Goal: Task Accomplishment & Management: Complete application form

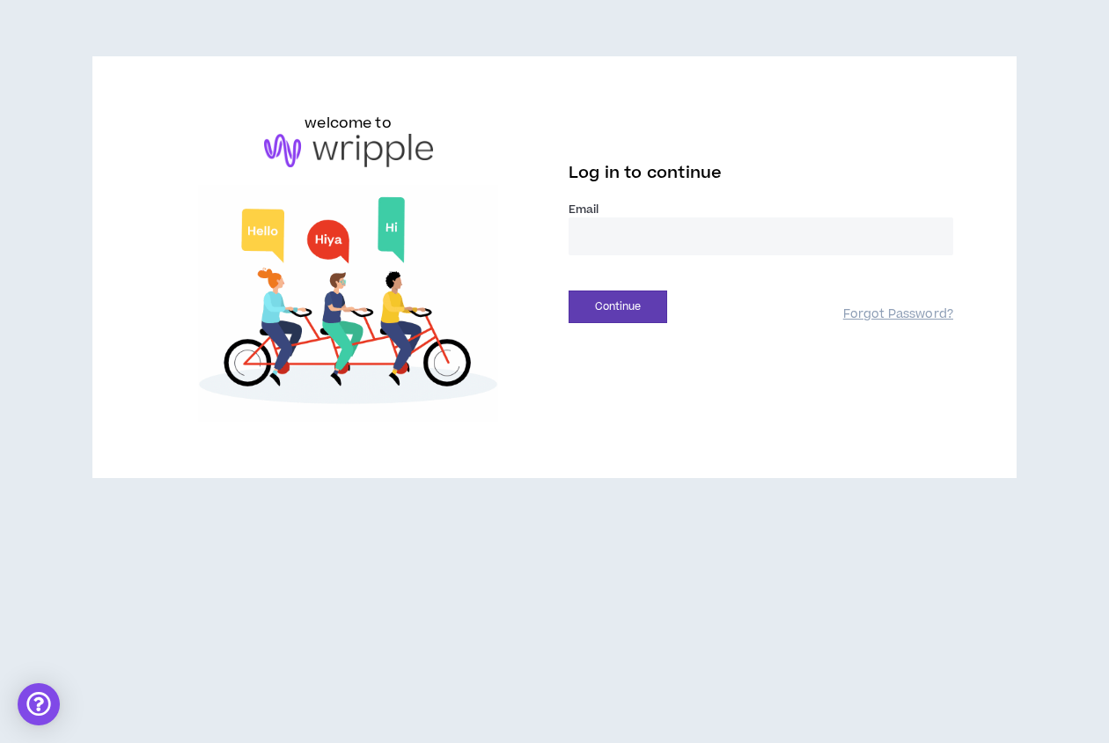
click at [626, 230] on input "email" at bounding box center [761, 236] width 385 height 38
type input "**********"
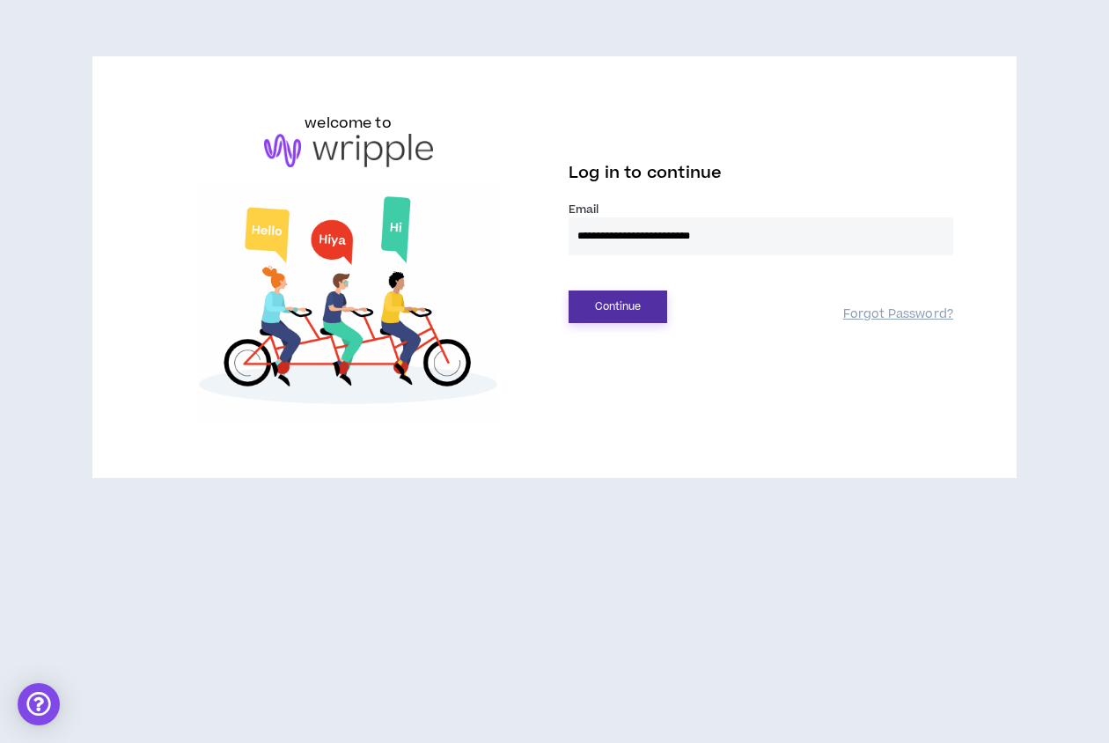
click at [643, 308] on button "Continue" at bounding box center [618, 306] width 99 height 33
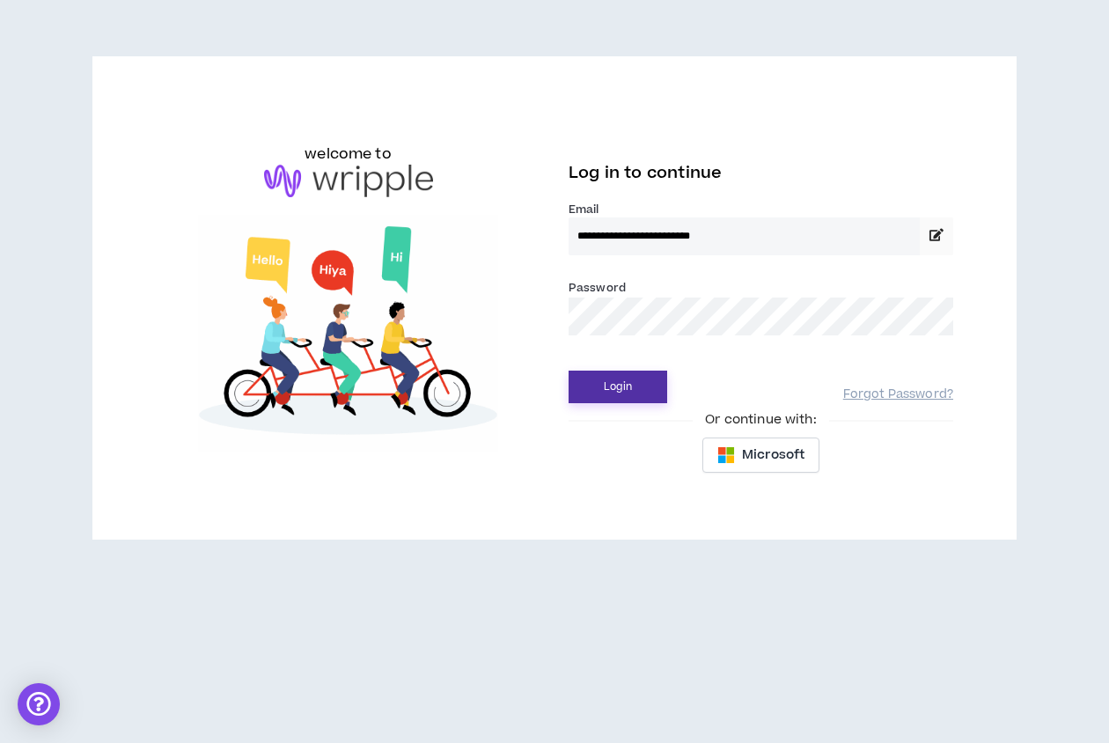
click at [646, 402] on button "Login" at bounding box center [618, 387] width 99 height 33
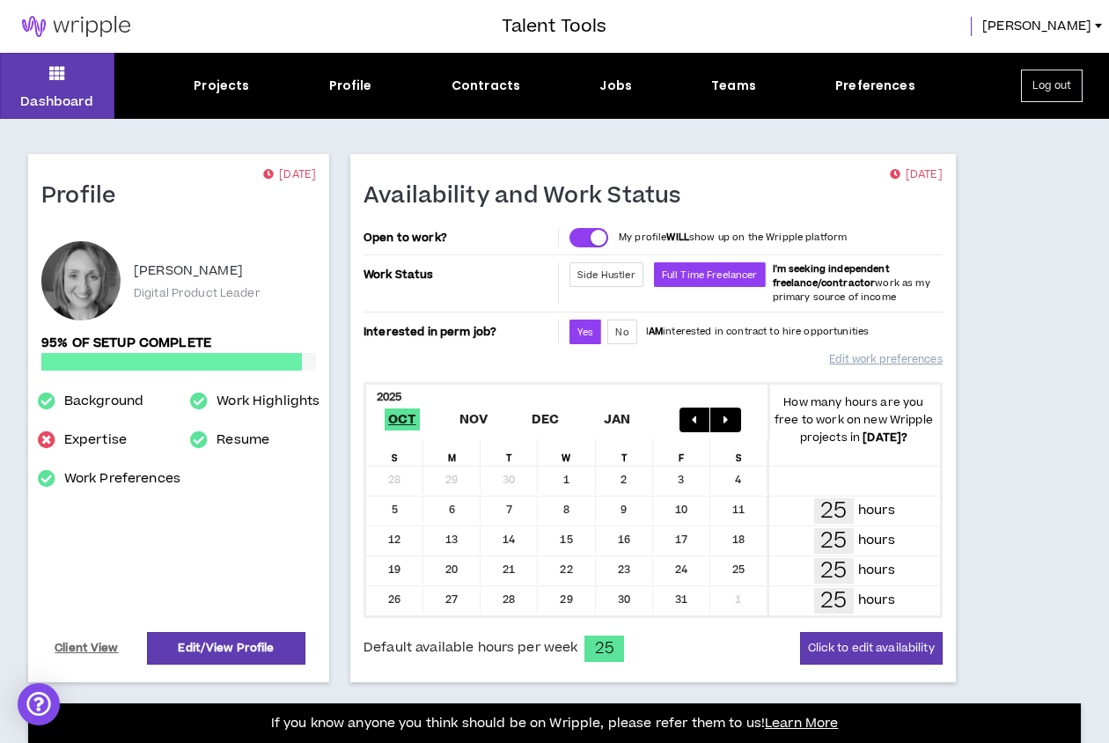
click at [237, 97] on div "Dashboard Projects Profile Contracts Jobs Teams Preferences Log out" at bounding box center [554, 86] width 1109 height 66
click at [232, 86] on div "Projects" at bounding box center [221, 86] width 55 height 18
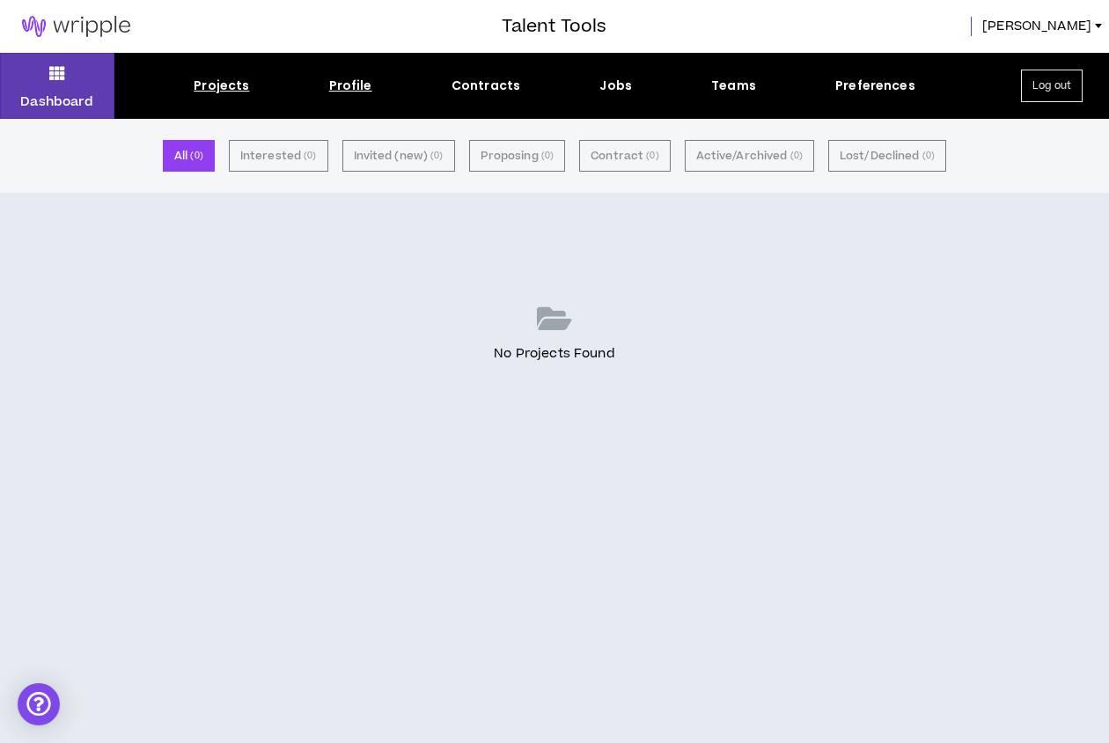
click at [370, 85] on div "Profile" at bounding box center [350, 86] width 43 height 18
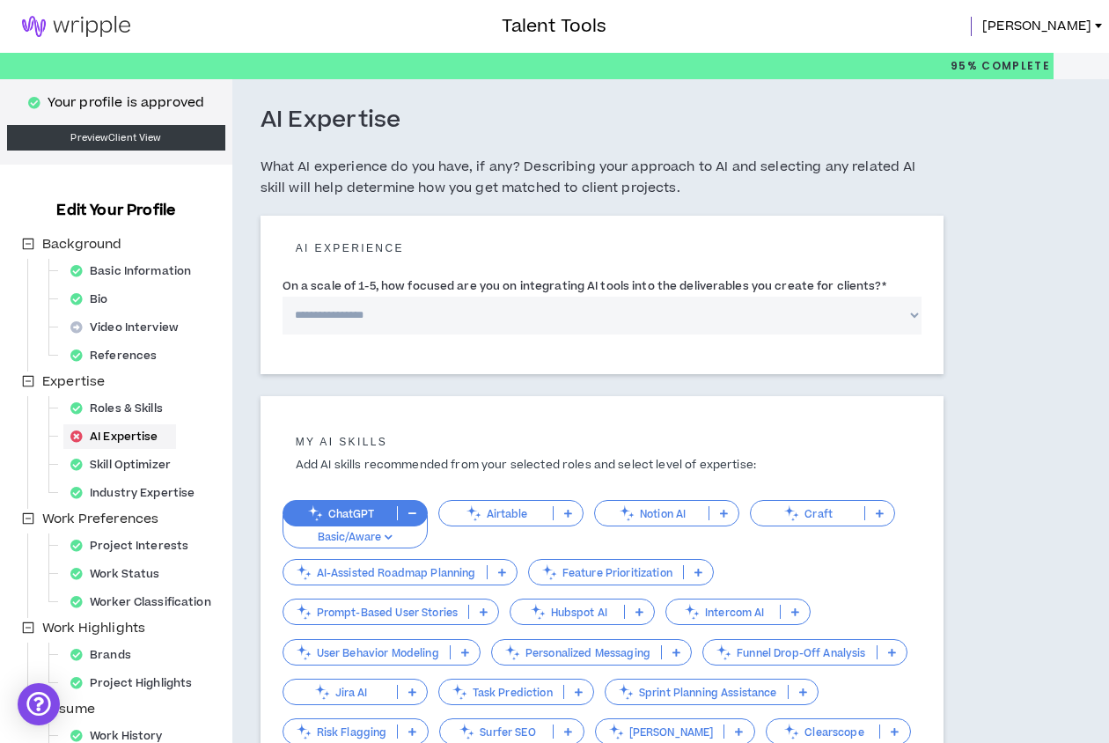
click at [625, 317] on select "**********" at bounding box center [602, 316] width 639 height 38
select select "*"
click at [283, 297] on select "**********" at bounding box center [602, 316] width 639 height 38
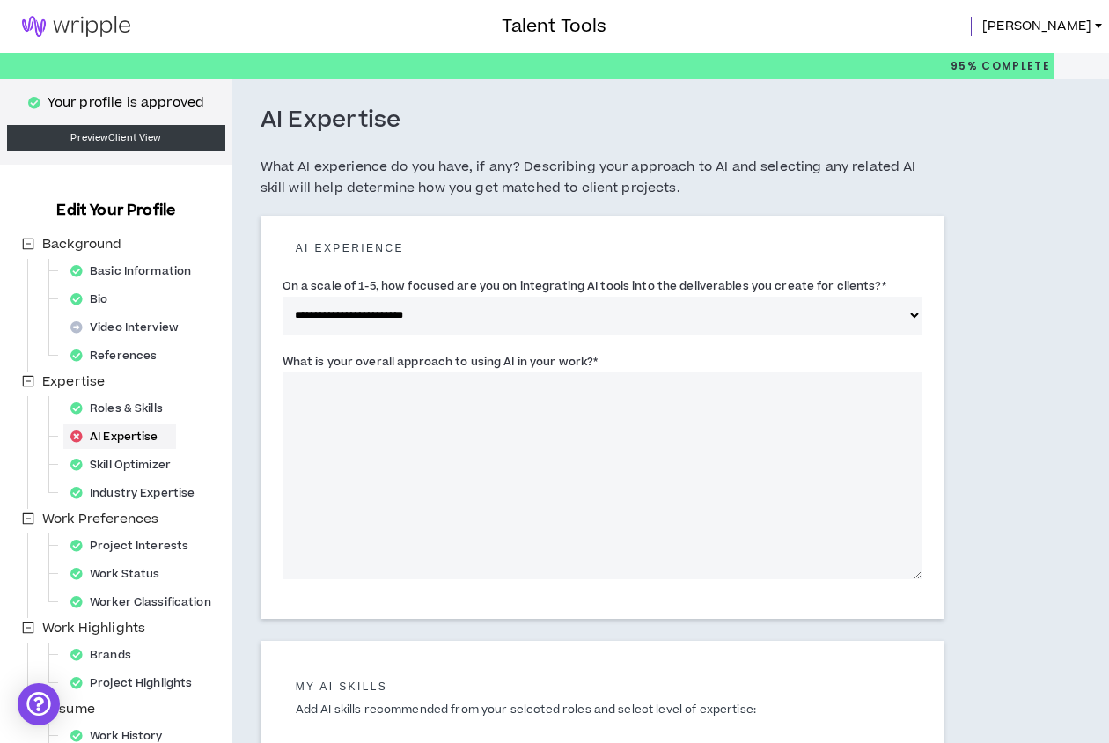
click at [776, 485] on textarea "What is your overall approach to using AI in your work? *" at bounding box center [602, 475] width 639 height 208
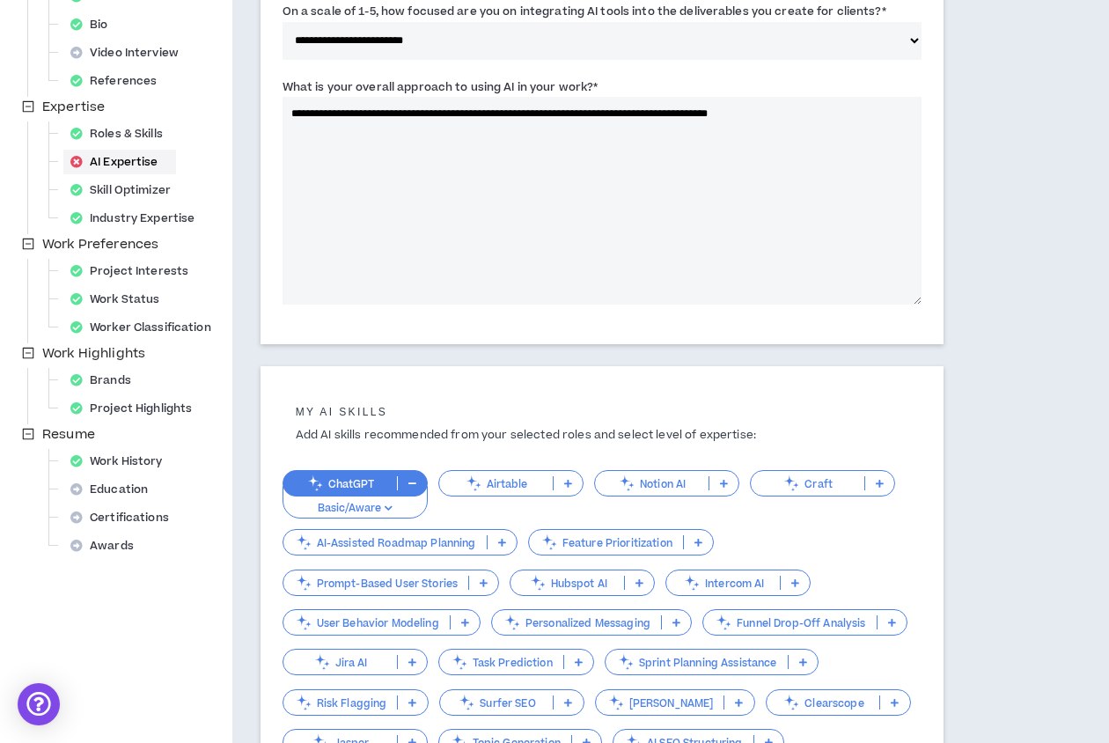
scroll to position [276, 0]
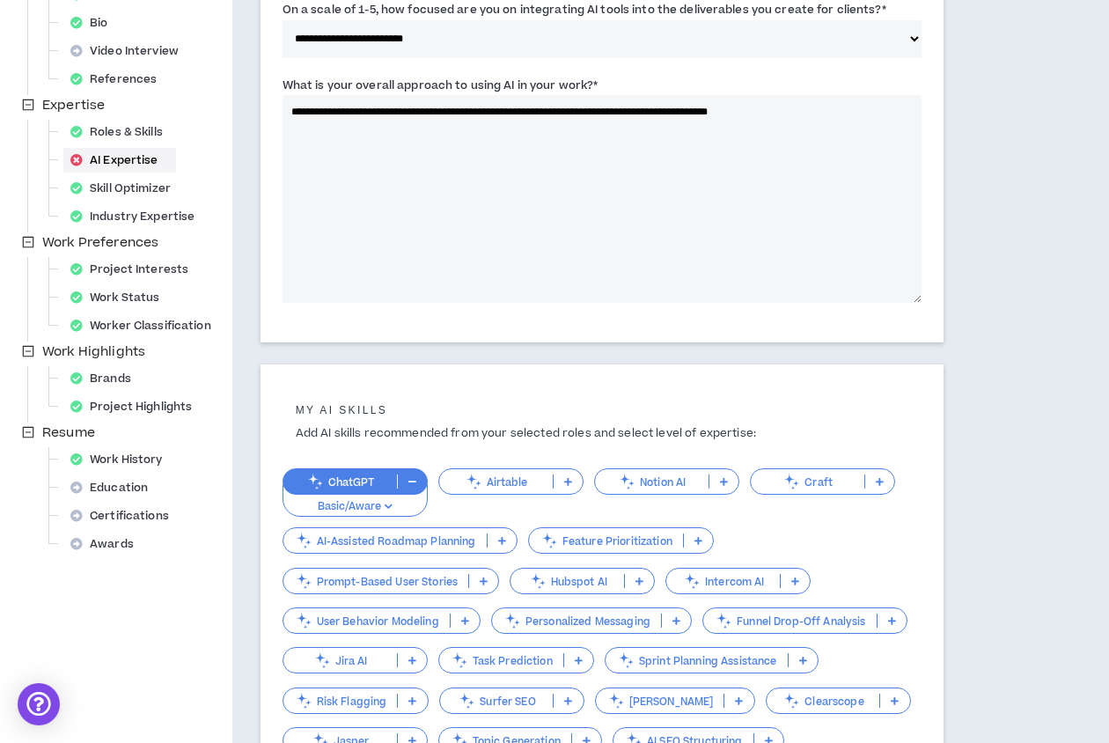
type textarea "**********"
click at [386, 499] on p "Basic/Aware" at bounding box center [355, 507] width 122 height 16
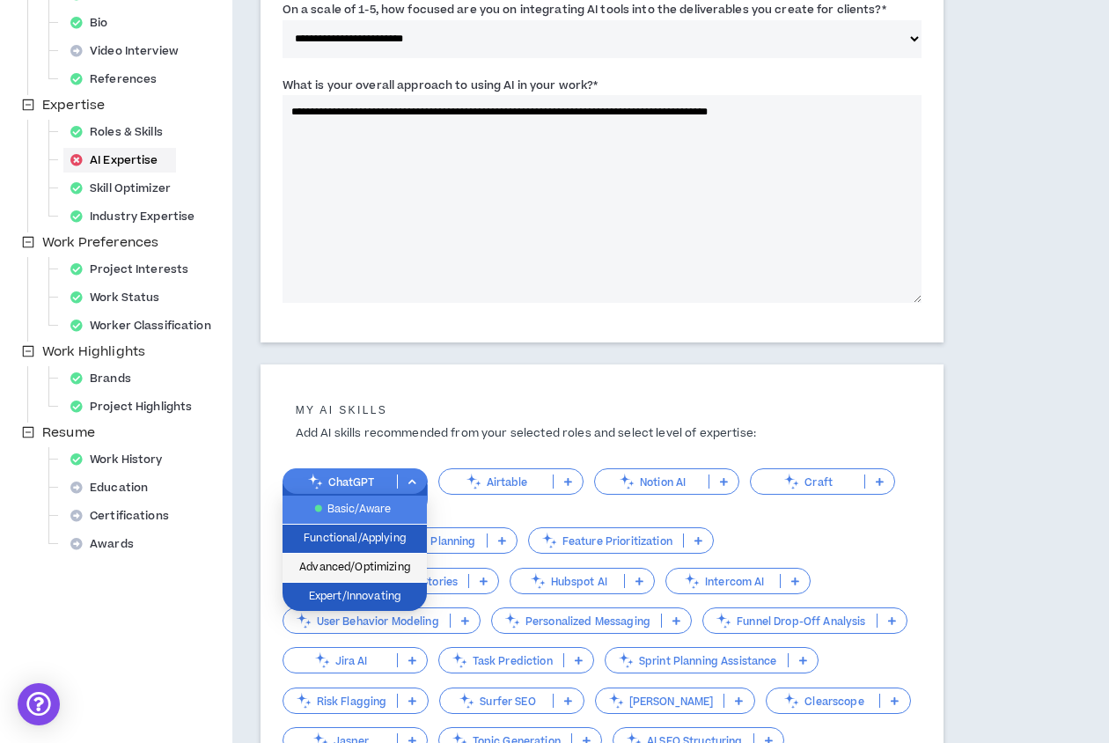
click at [348, 562] on span "Advanced/Optimizing" at bounding box center [354, 567] width 123 height 19
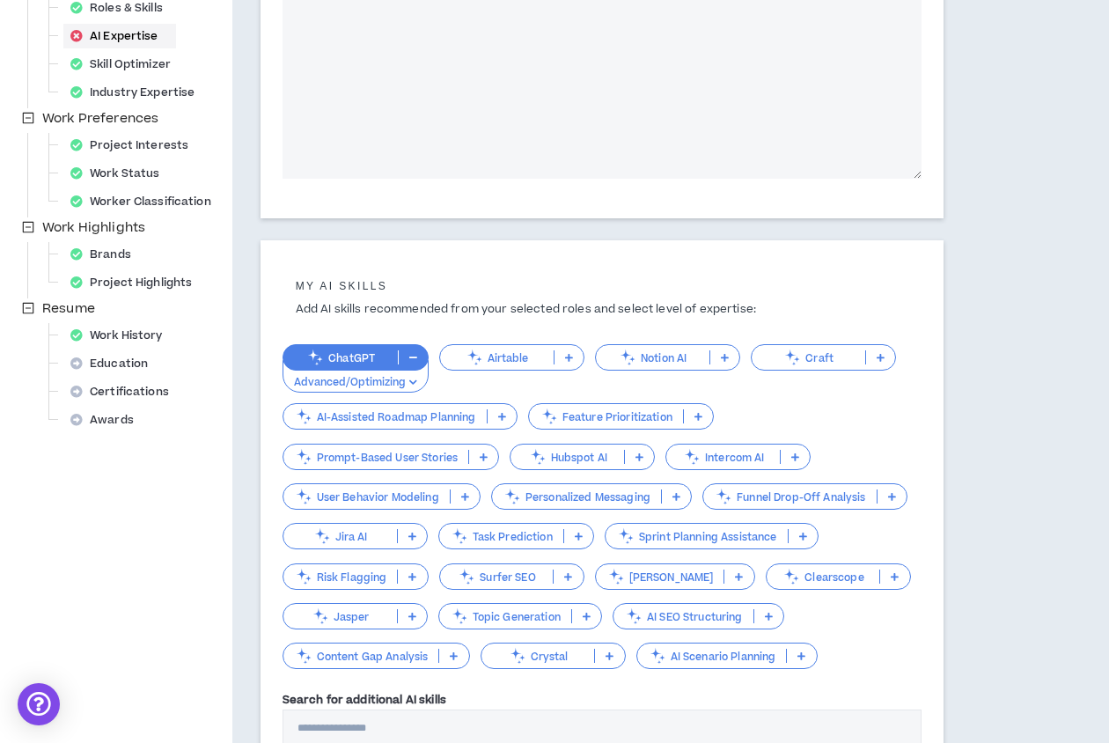
scroll to position [441, 0]
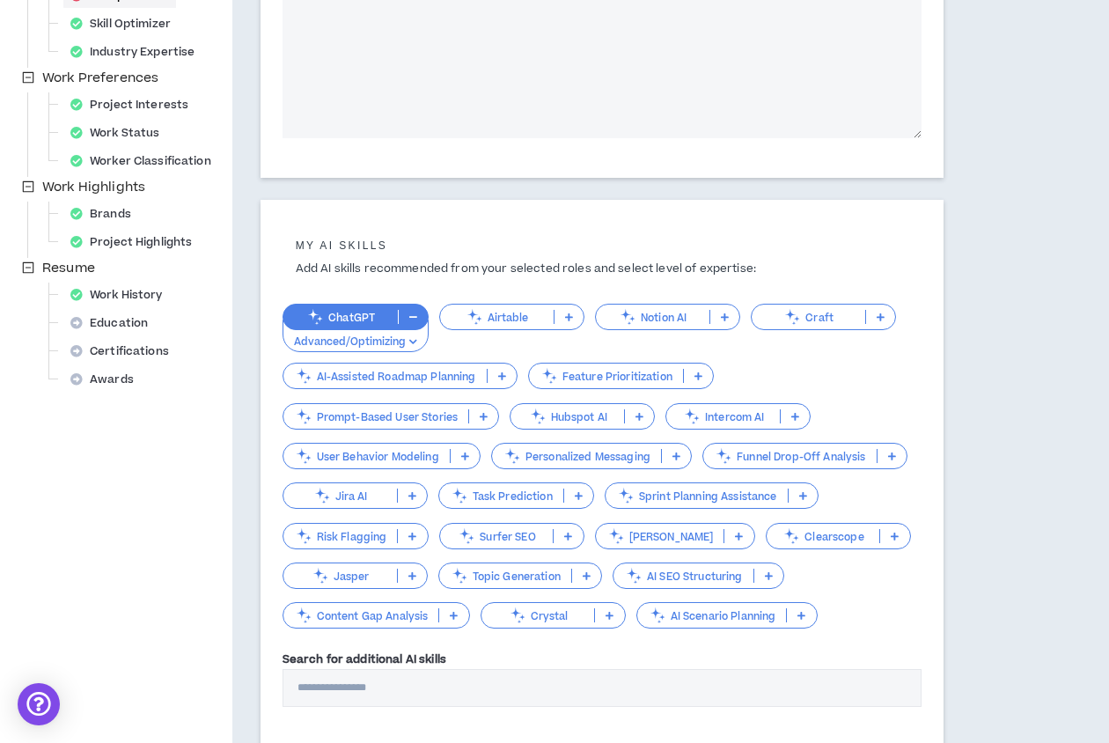
click at [701, 319] on p "Notion AI" at bounding box center [653, 317] width 114 height 13
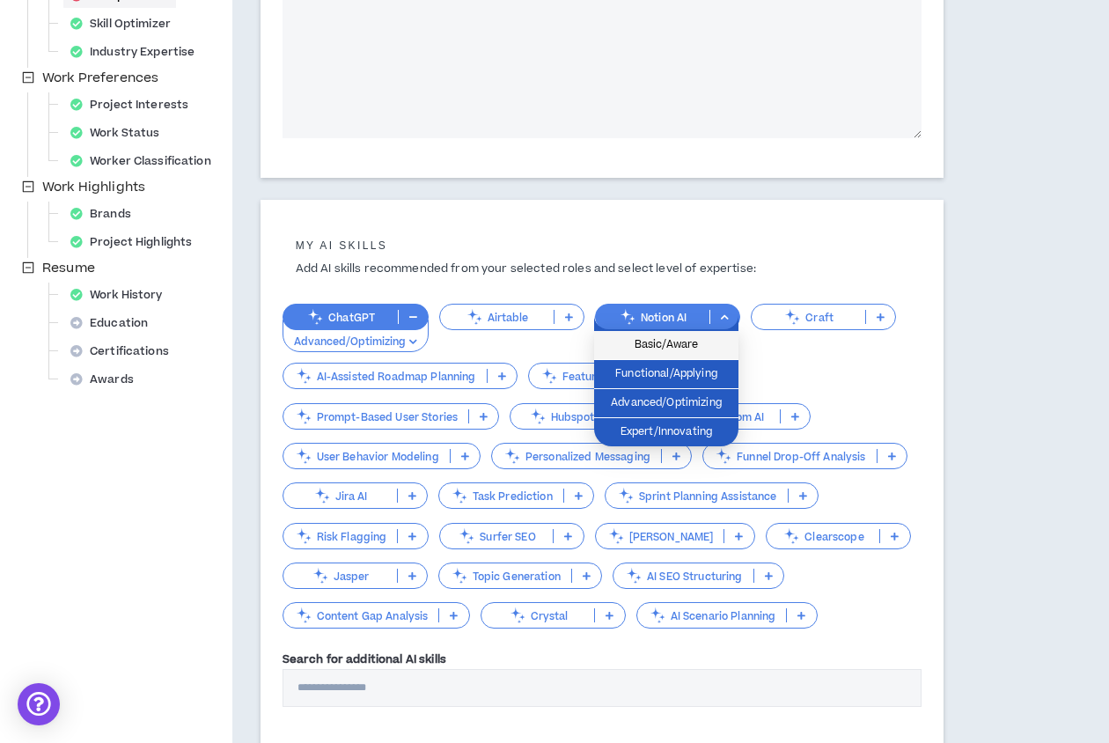
click at [668, 343] on span "Basic/Aware" at bounding box center [666, 344] width 123 height 19
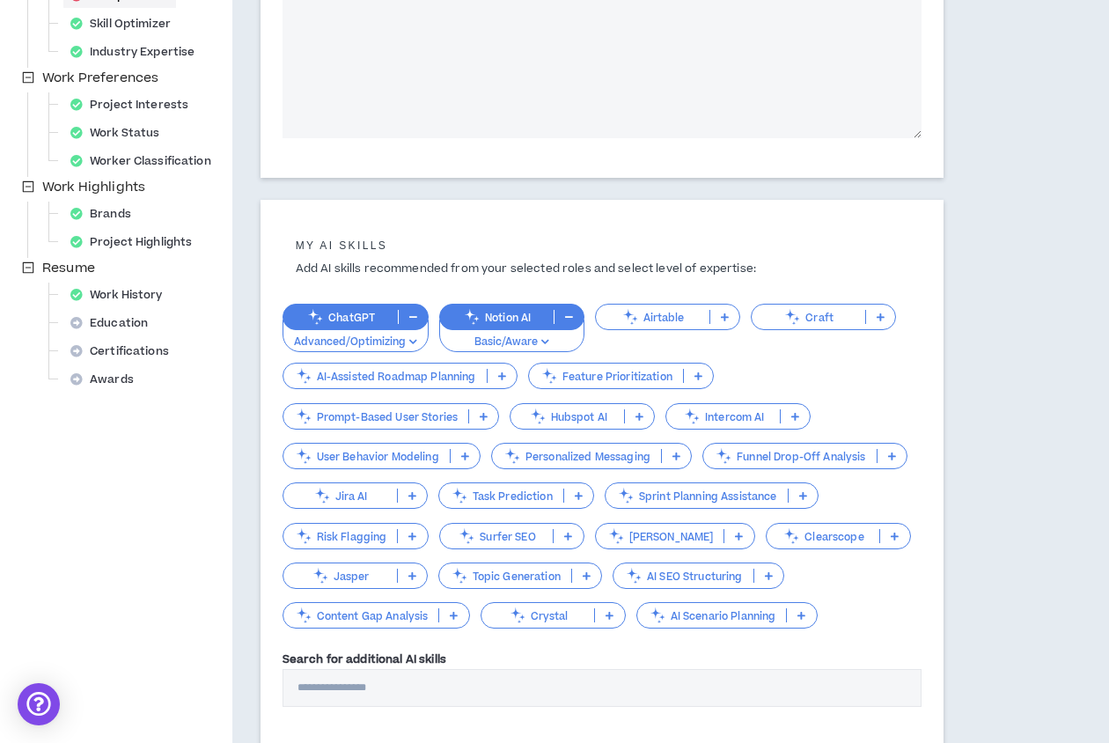
click at [534, 346] on p "Basic/Aware" at bounding box center [512, 342] width 122 height 16
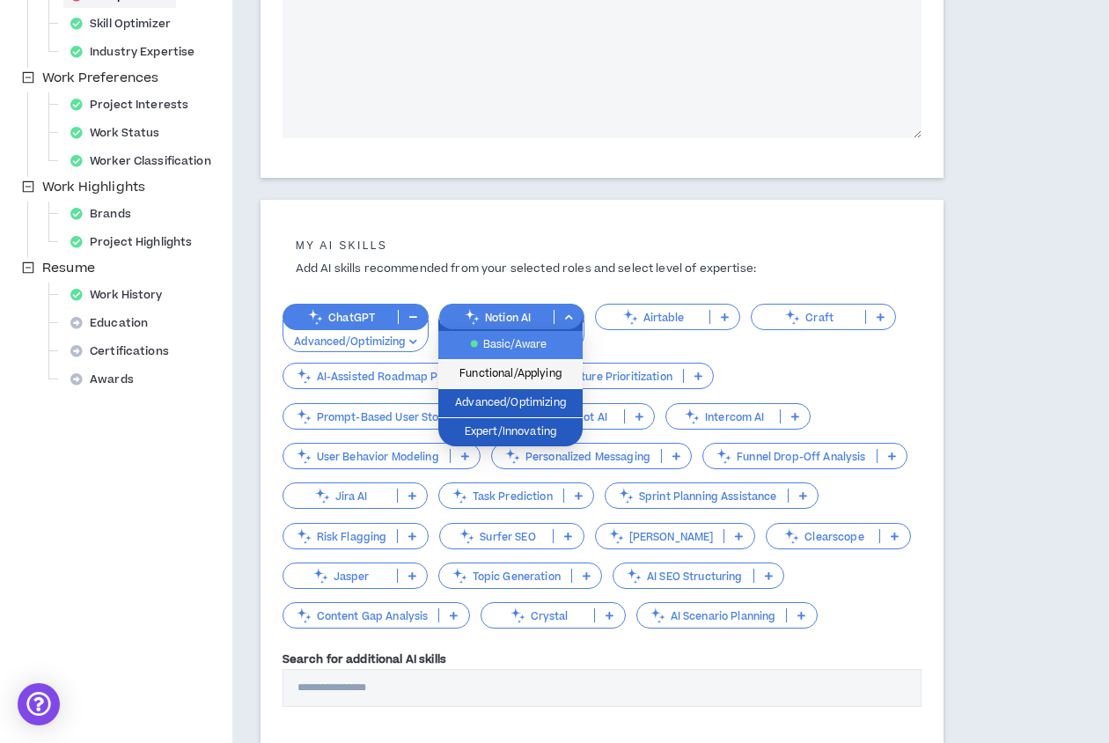
click at [522, 378] on span "Functional/Applying" at bounding box center [510, 373] width 123 height 19
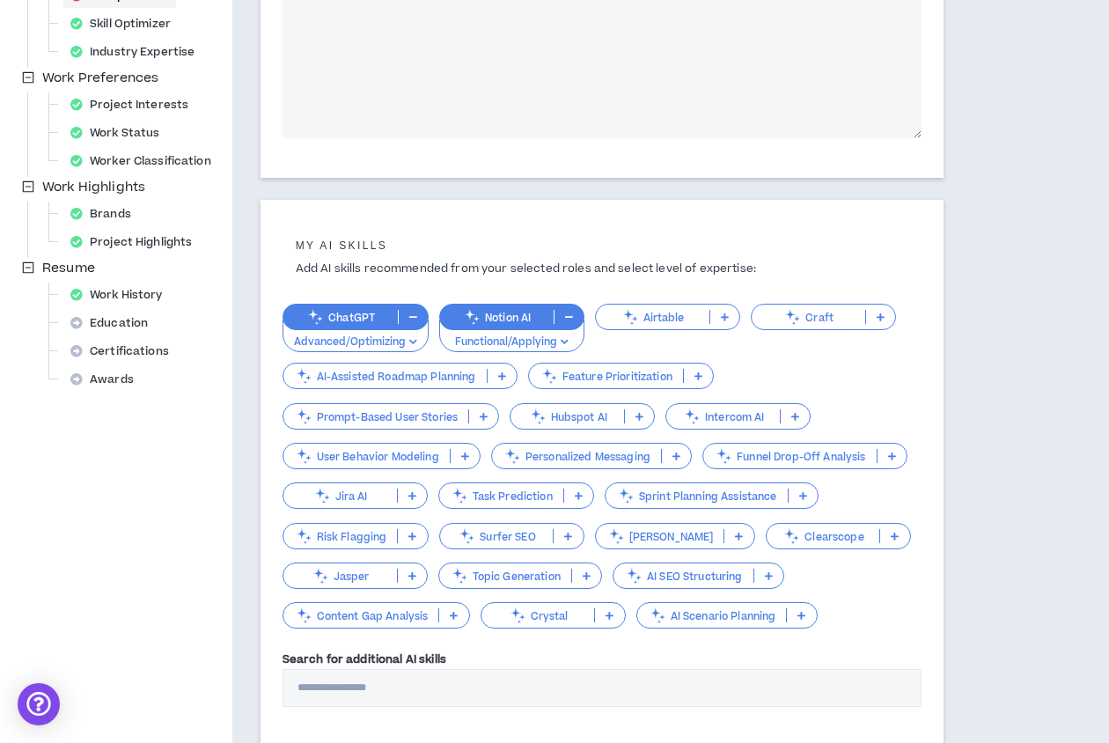
click at [398, 423] on p "Prompt-Based User Stories" at bounding box center [376, 416] width 186 height 13
click at [432, 375] on p "AI-Assisted Roadmap Planning" at bounding box center [384, 376] width 203 height 13
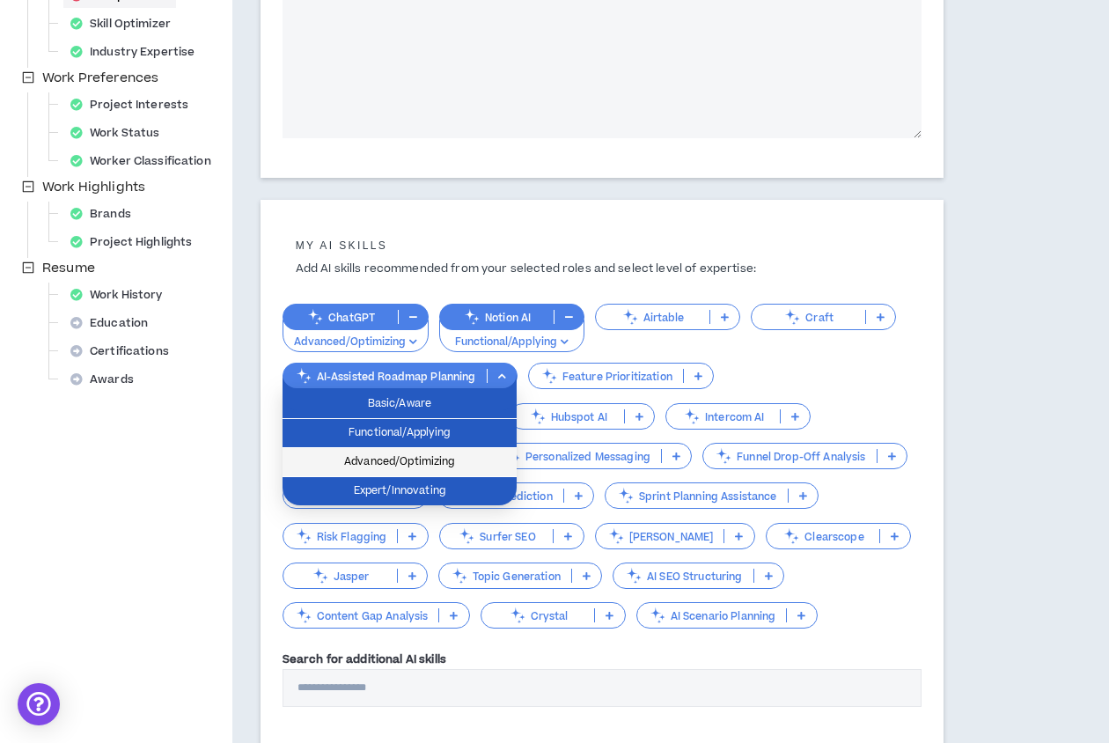
click at [393, 459] on span "Advanced/Optimizing" at bounding box center [399, 461] width 213 height 19
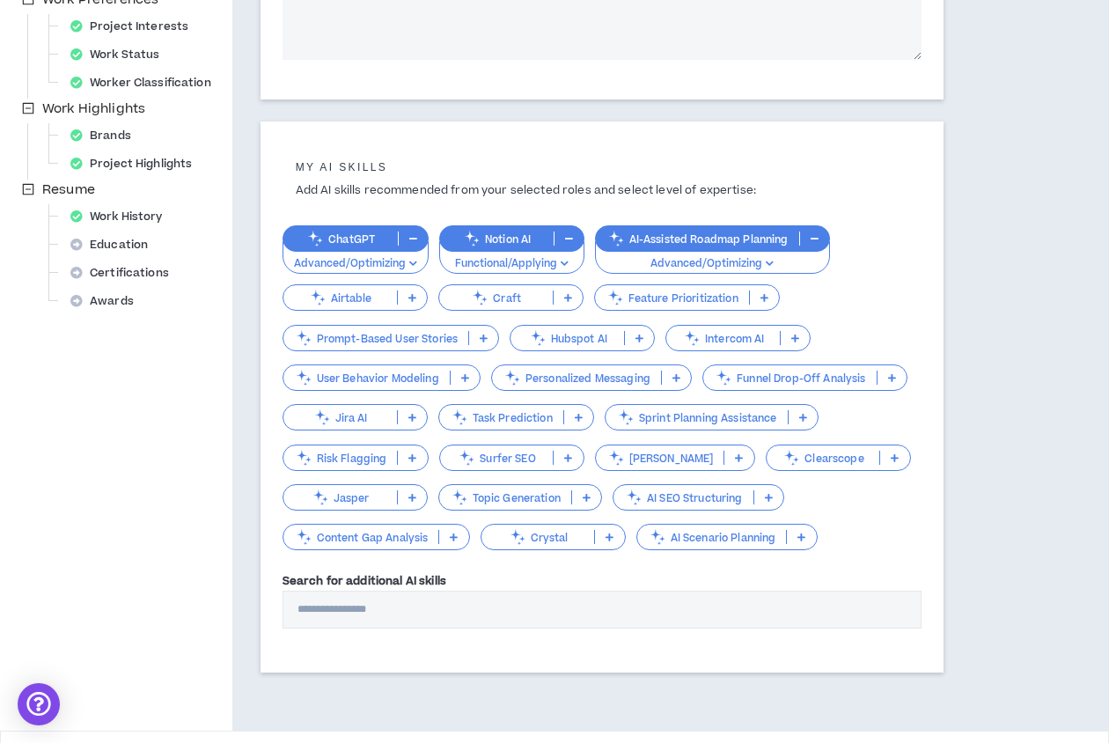
scroll to position [574, 0]
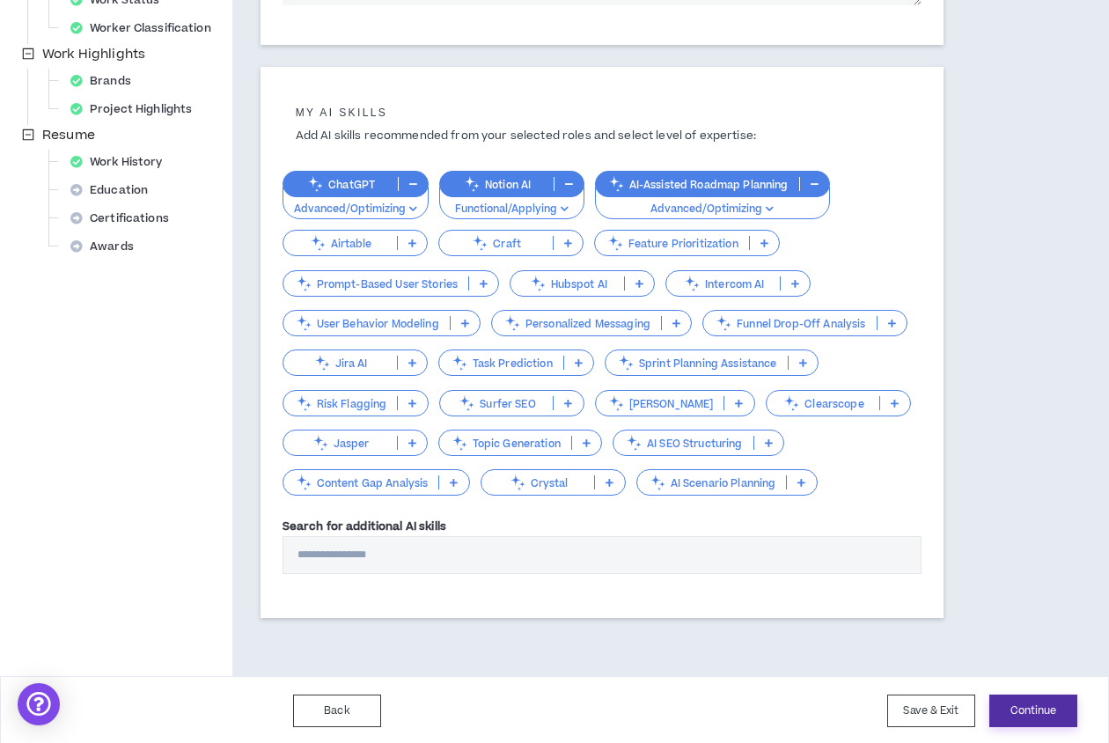
click at [1020, 700] on button "Continue" at bounding box center [1033, 710] width 88 height 33
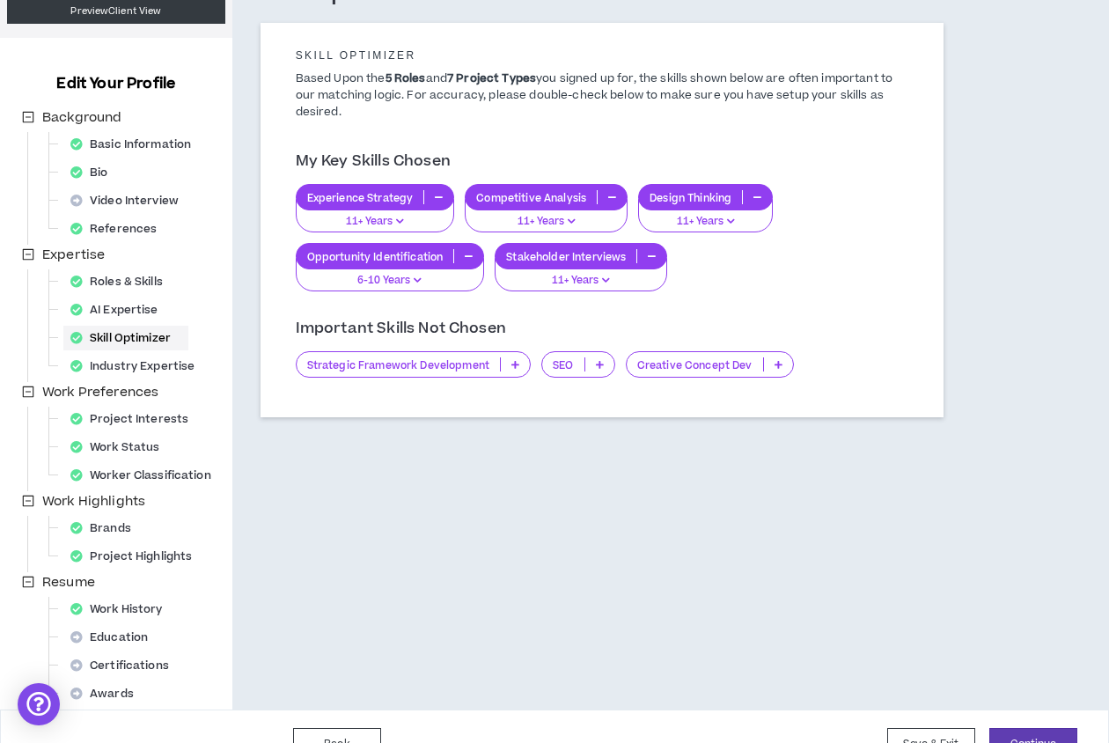
scroll to position [163, 0]
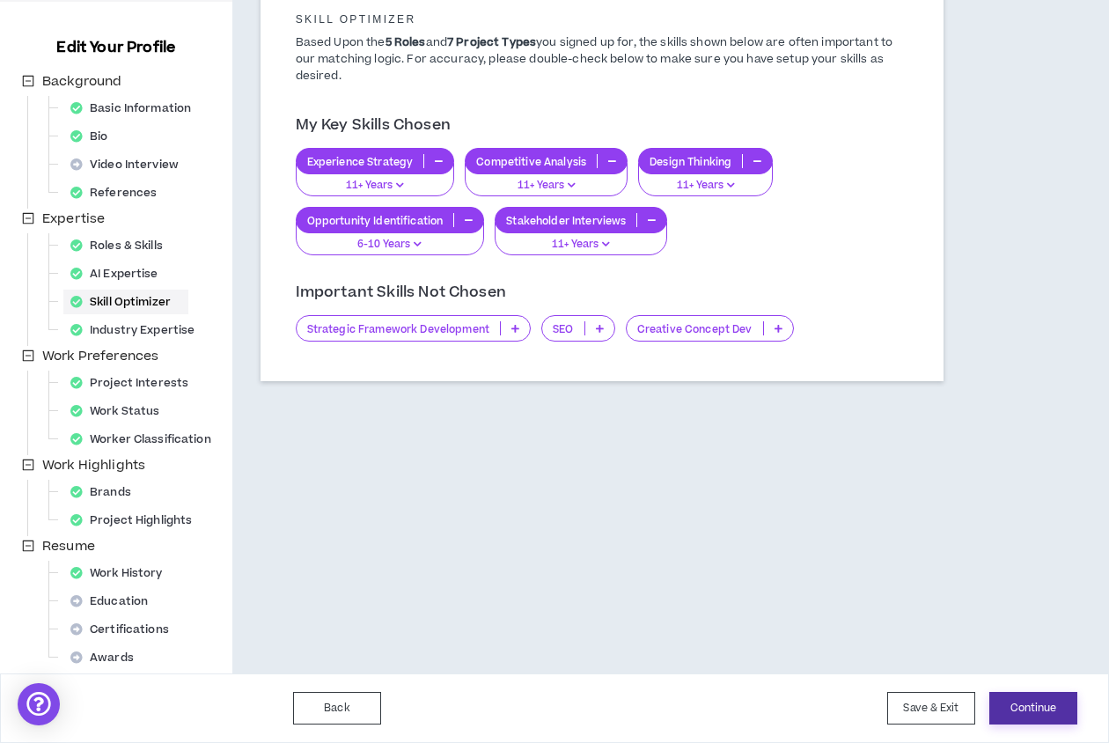
click at [1024, 709] on button "Continue" at bounding box center [1033, 708] width 88 height 33
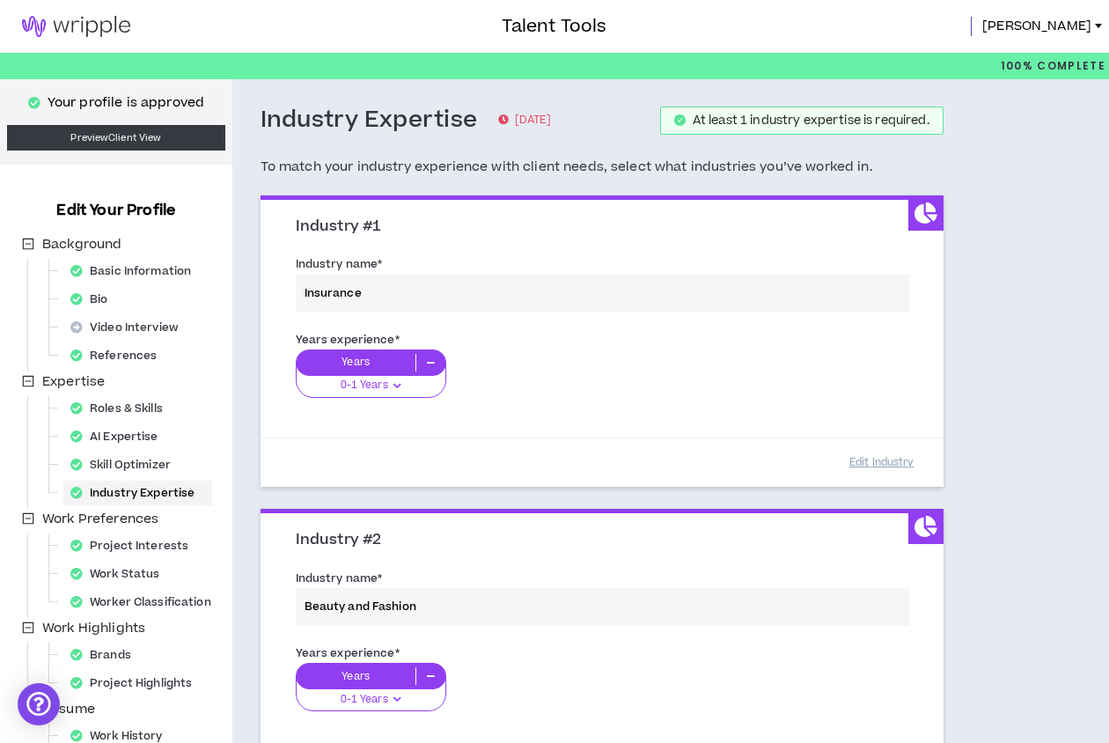
click at [636, 296] on div "Industry name * Insurance" at bounding box center [602, 287] width 639 height 75
click at [655, 290] on div "Industry name * Insurance" at bounding box center [602, 287] width 639 height 75
click at [695, 290] on div "Industry name * Insurance" at bounding box center [602, 287] width 639 height 75
click at [699, 278] on div "Industry name * Insurance" at bounding box center [602, 287] width 639 height 75
click at [696, 289] on div "Industry name * Insurance" at bounding box center [602, 287] width 639 height 75
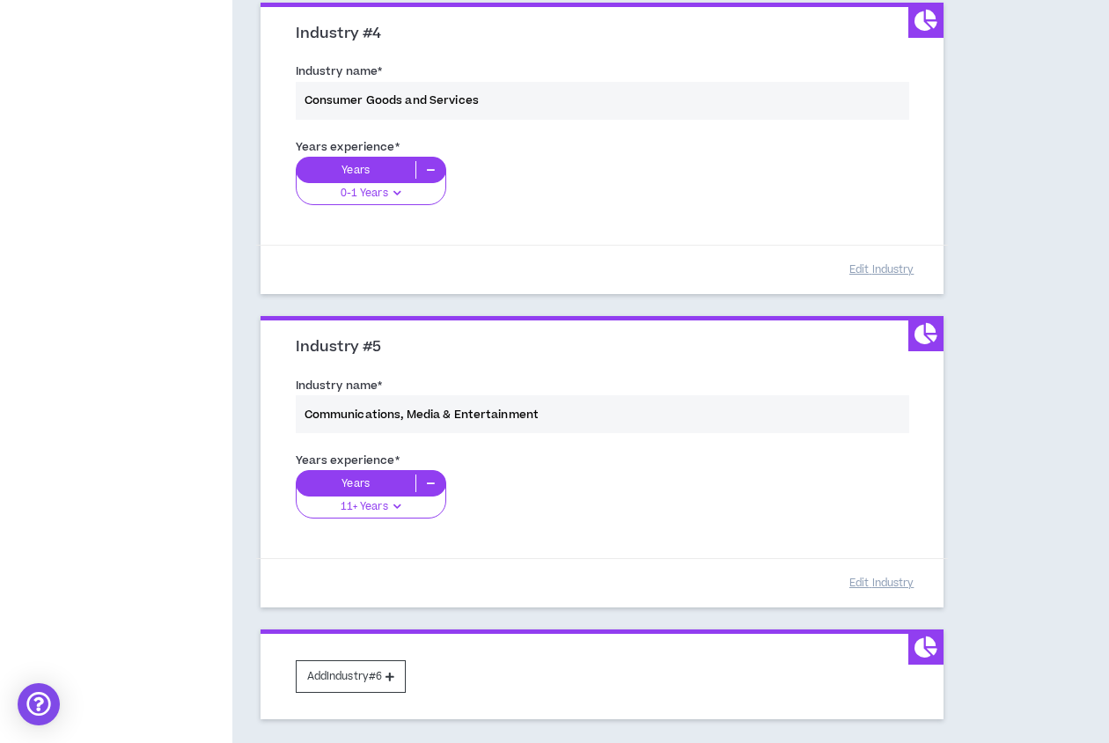
scroll to position [1266, 0]
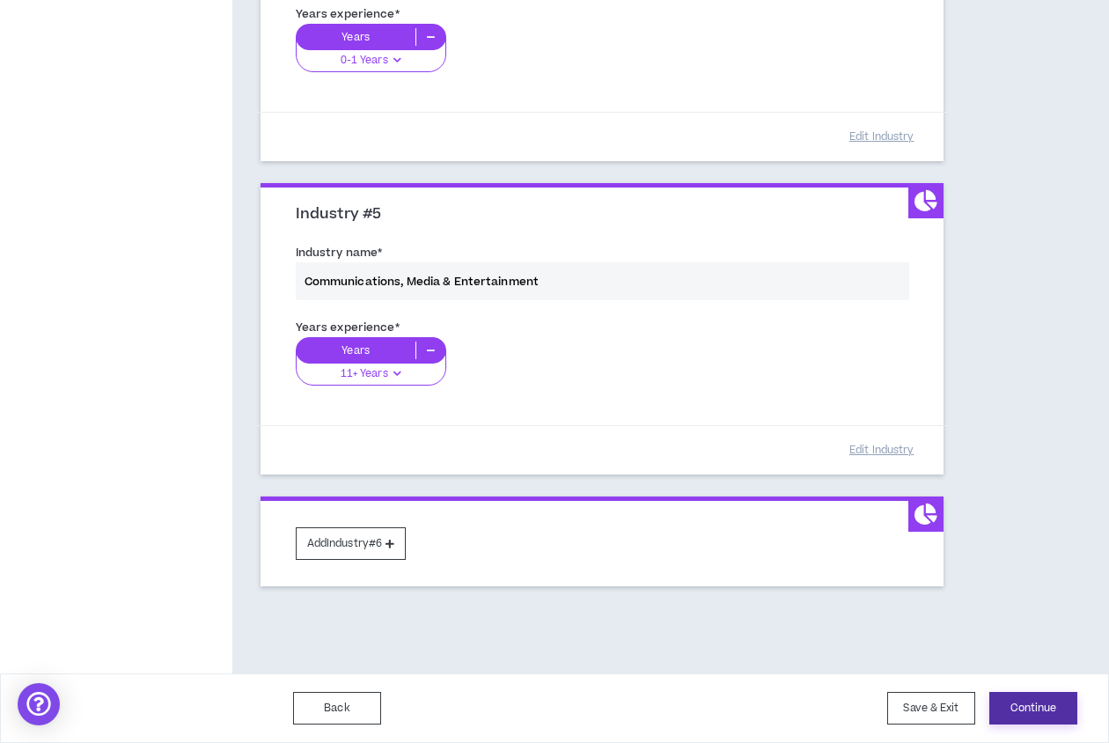
click at [1038, 702] on button "Continue" at bounding box center [1033, 708] width 88 height 33
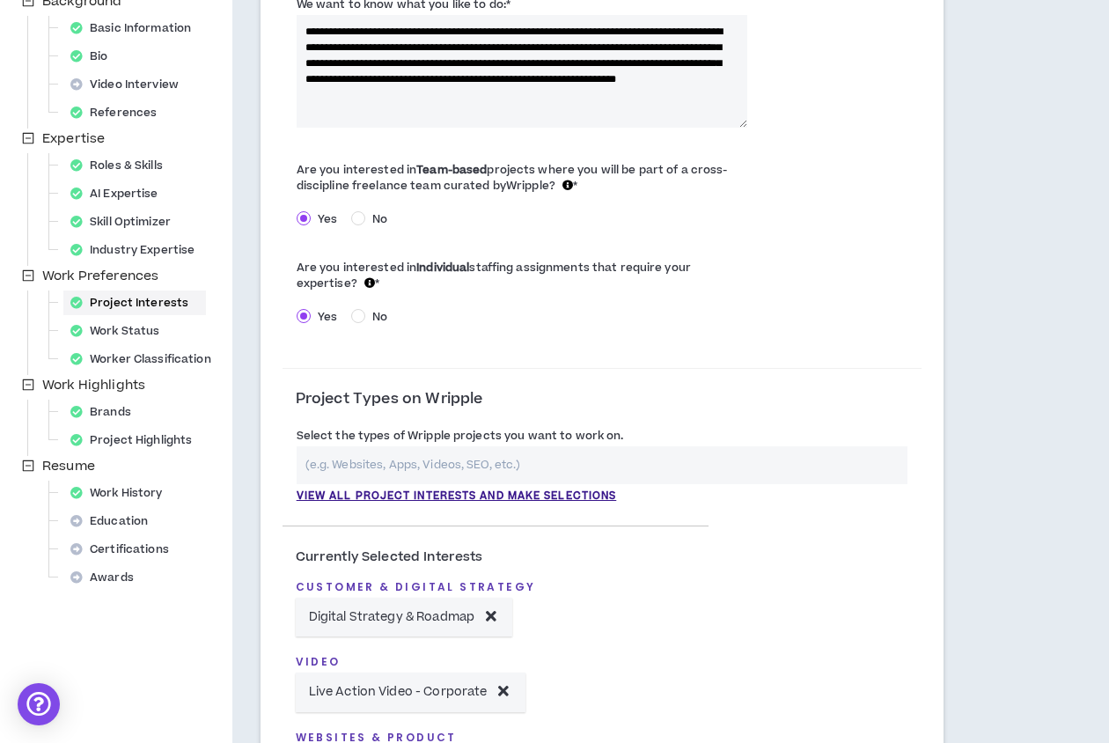
scroll to position [246, 0]
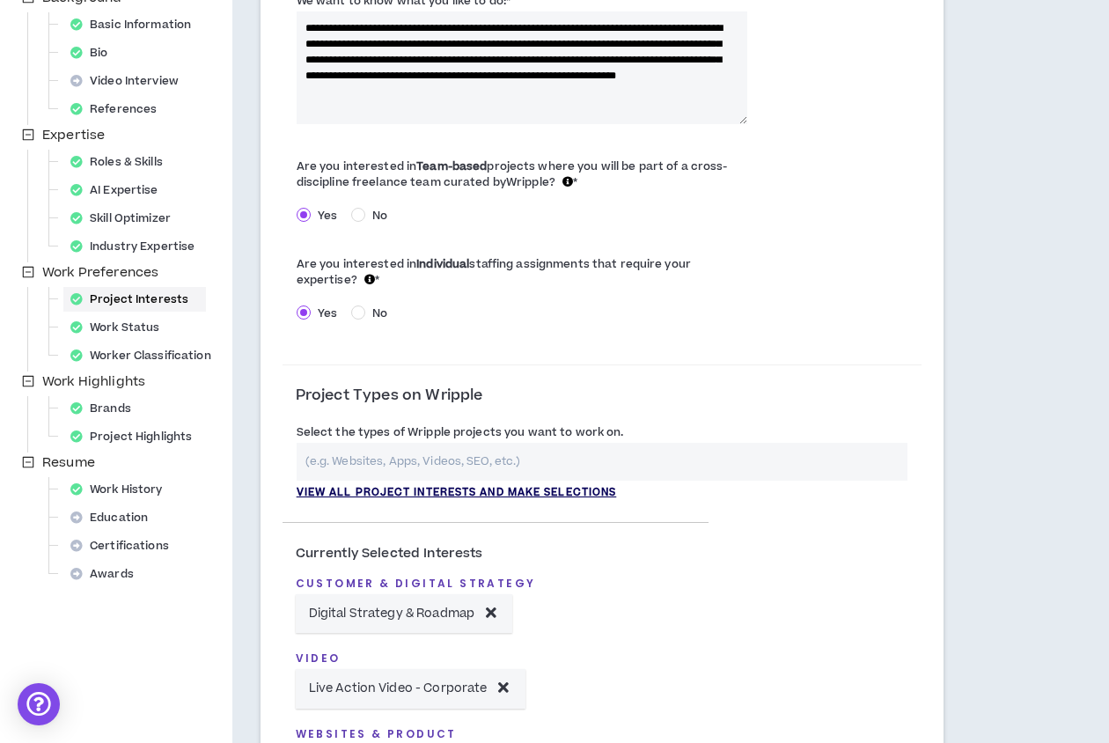
click at [502, 497] on p "View all project interests and make selections" at bounding box center [457, 493] width 320 height 16
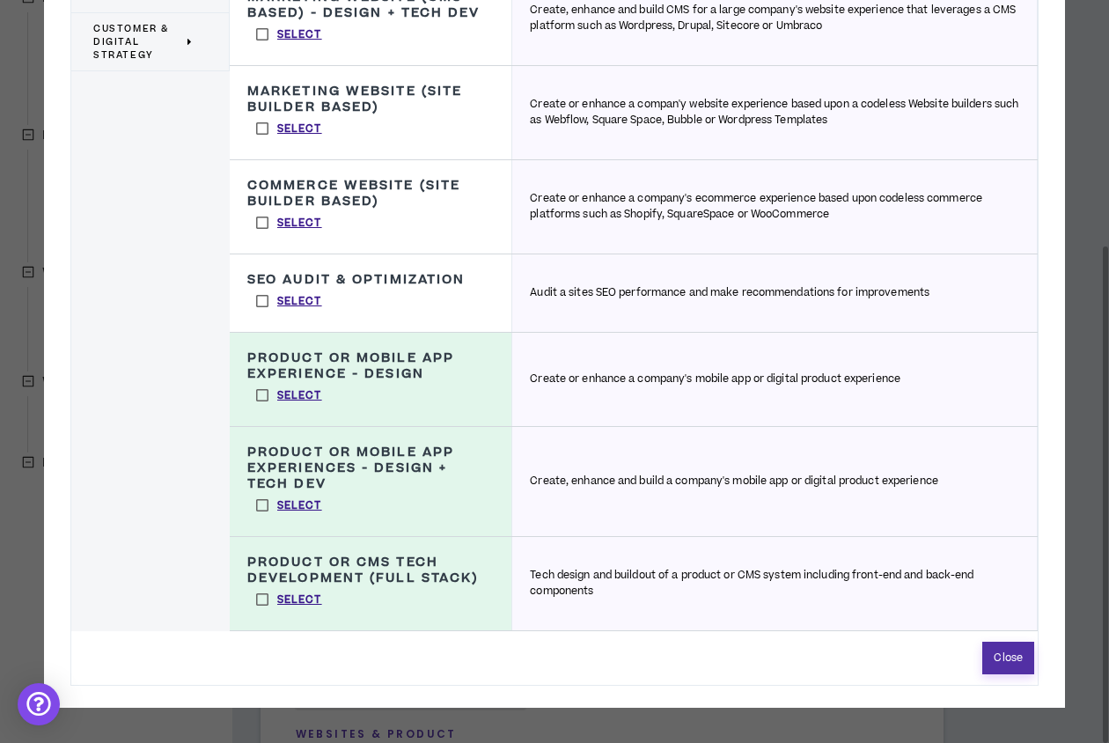
click at [1017, 660] on button "Close" at bounding box center [1008, 658] width 52 height 33
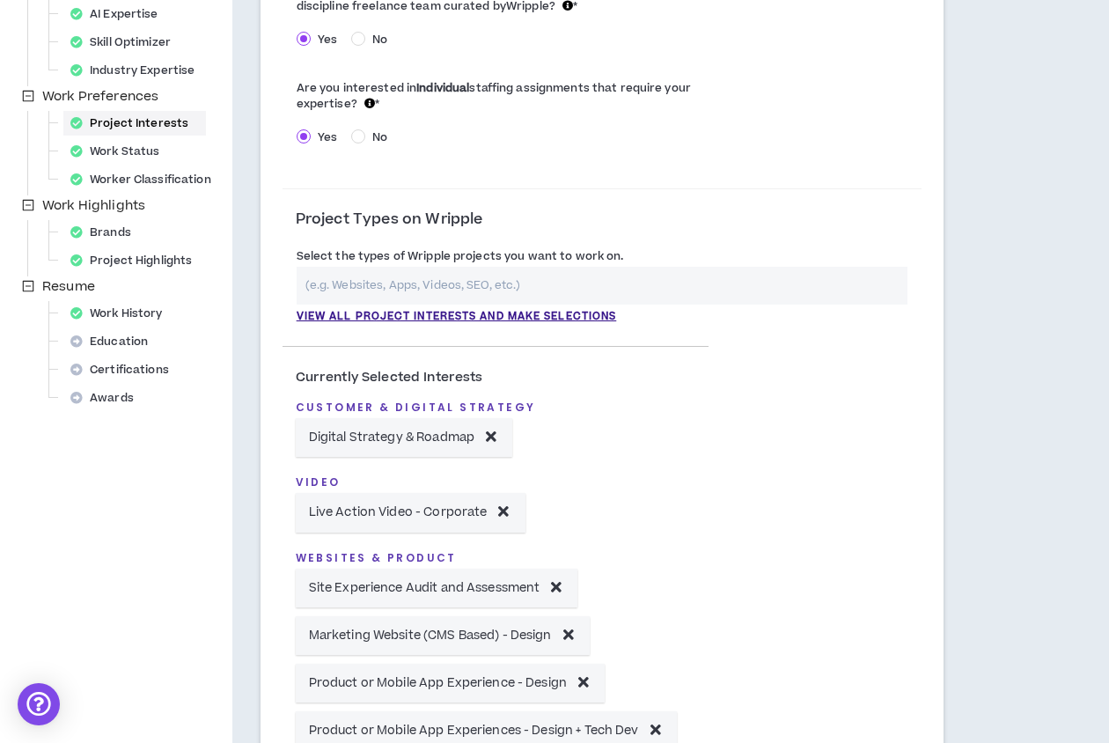
scroll to position [0, 0]
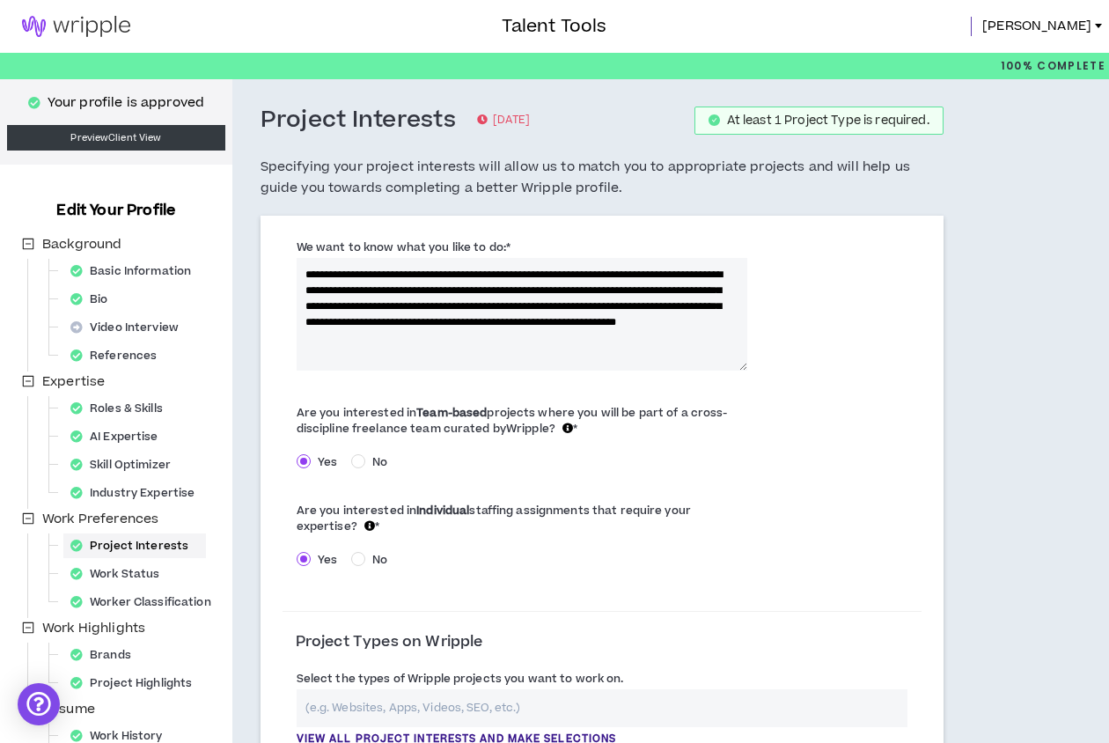
click at [64, 1] on link at bounding box center [76, 26] width 152 height 53
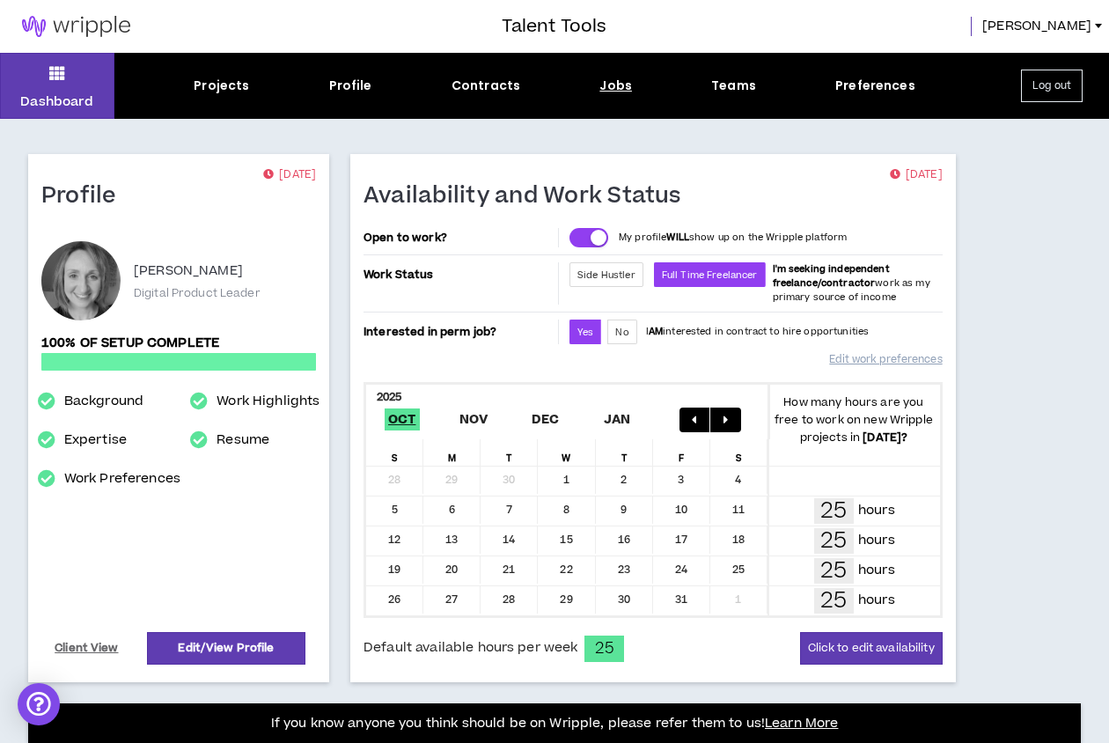
click at [603, 82] on div "Jobs" at bounding box center [615, 86] width 33 height 18
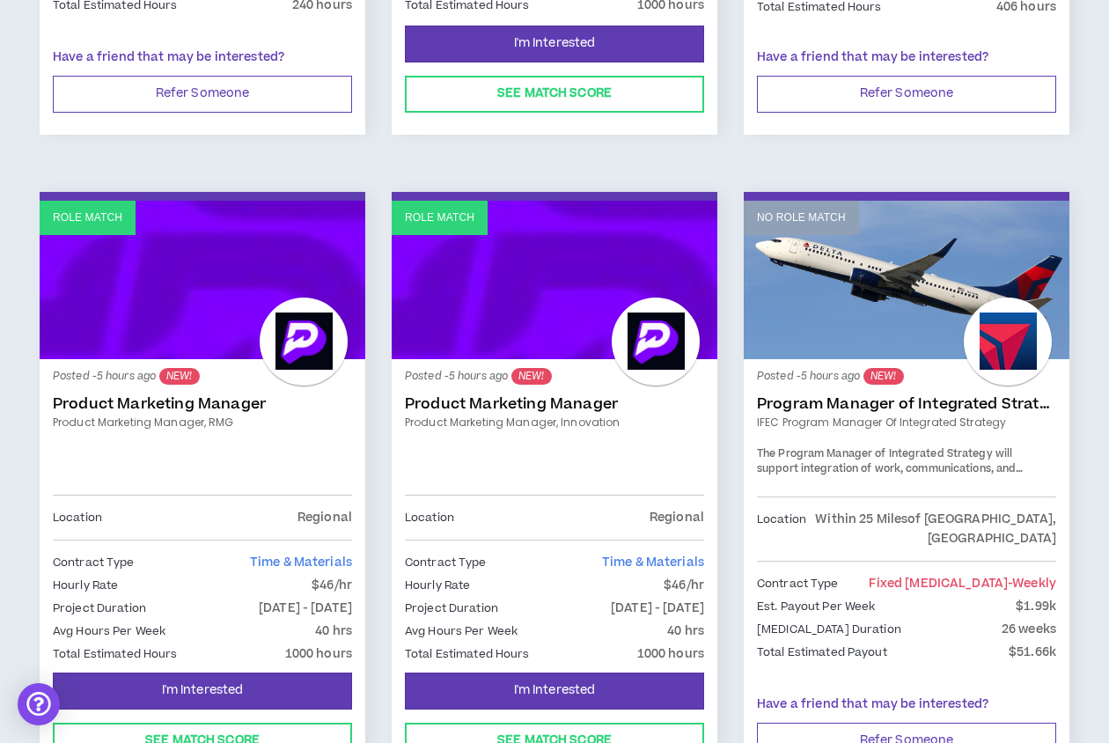
scroll to position [829, 0]
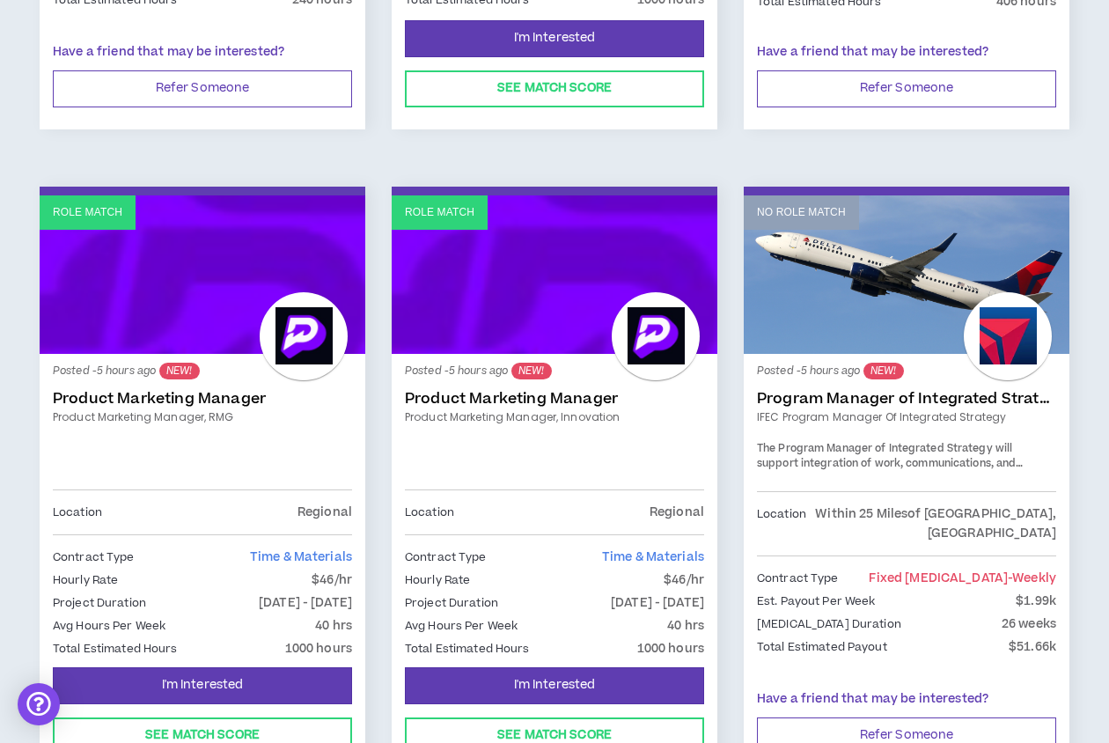
click at [156, 400] on link "Product Marketing Manager" at bounding box center [202, 399] width 299 height 18
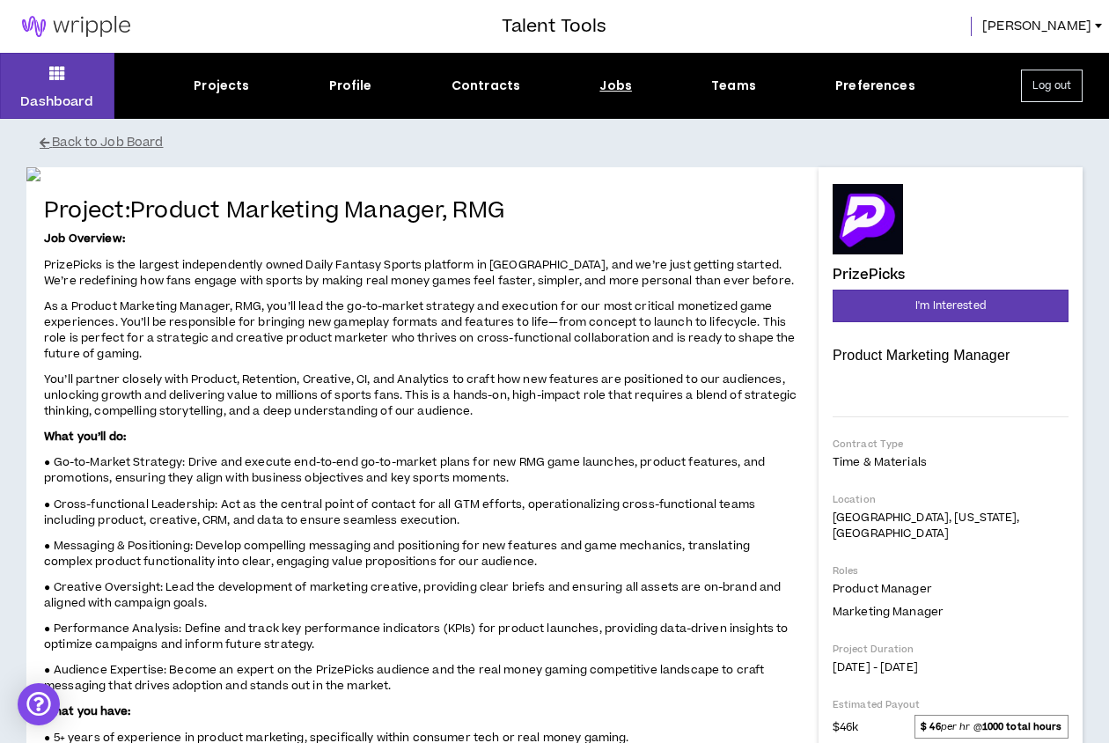
click at [1090, 34] on span "[PERSON_NAME]" at bounding box center [1036, 26] width 109 height 19
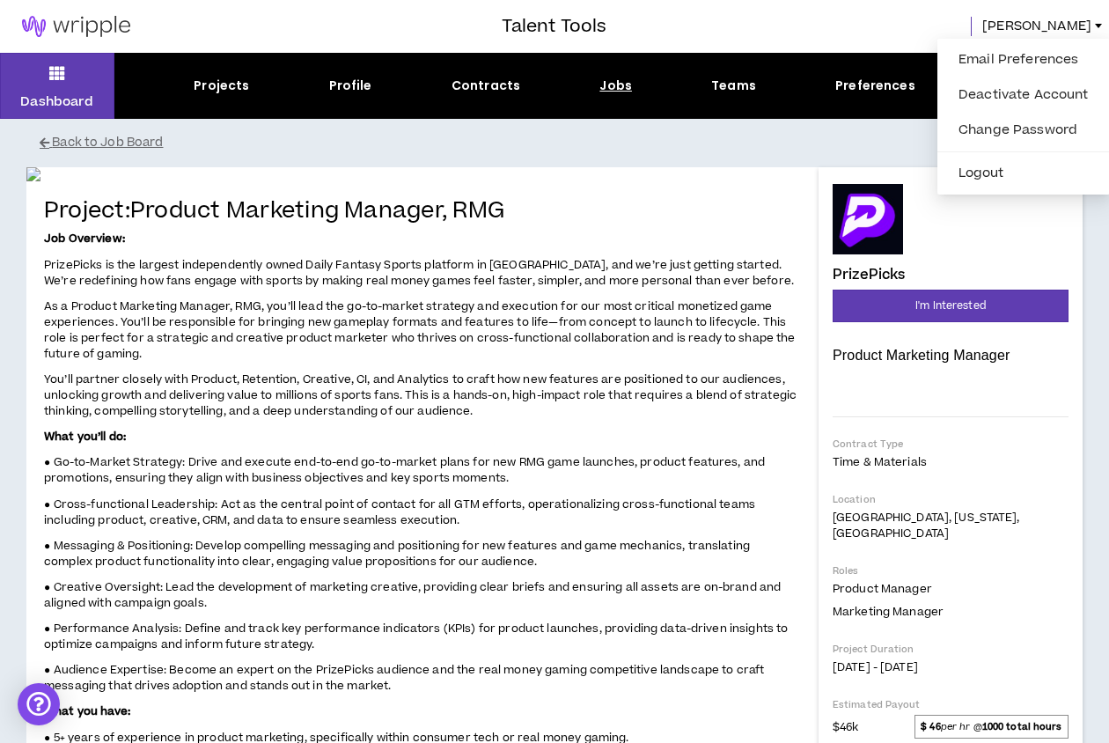
click at [1089, 23] on span "[PERSON_NAME]" at bounding box center [1036, 26] width 109 height 19
